Goal: Find specific page/section: Find specific page/section

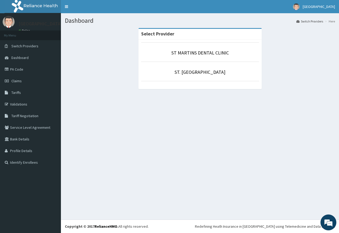
click at [202, 77] on li "ST. [GEOGRAPHIC_DATA]" at bounding box center [200, 72] width 118 height 20
click at [202, 74] on link "ST. [GEOGRAPHIC_DATA]" at bounding box center [200, 72] width 51 height 6
click at [213, 76] on p "ST. [GEOGRAPHIC_DATA]" at bounding box center [200, 72] width 118 height 7
click at [200, 72] on link "ST. [GEOGRAPHIC_DATA]" at bounding box center [200, 72] width 51 height 6
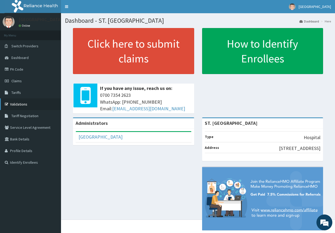
click at [33, 101] on link "Validations" at bounding box center [30, 105] width 61 height 12
